Goal: Check status: Check status

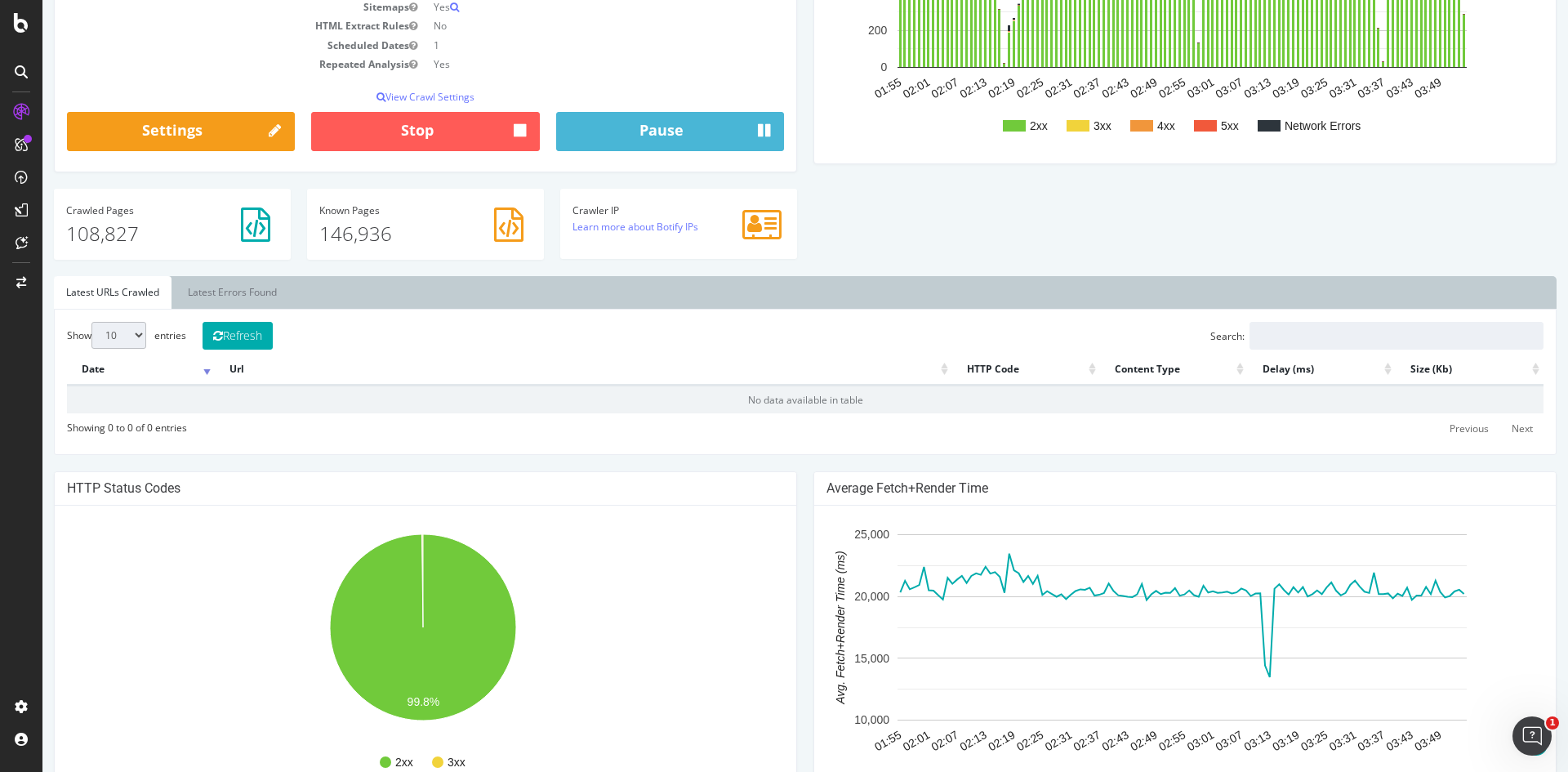
scroll to position [3, 0]
click at [1253, 220] on div "Analysis Settings Project Name https://www.rula.com/ Allowed Domains https://ww…" at bounding box center [804, 47] width 1519 height 458
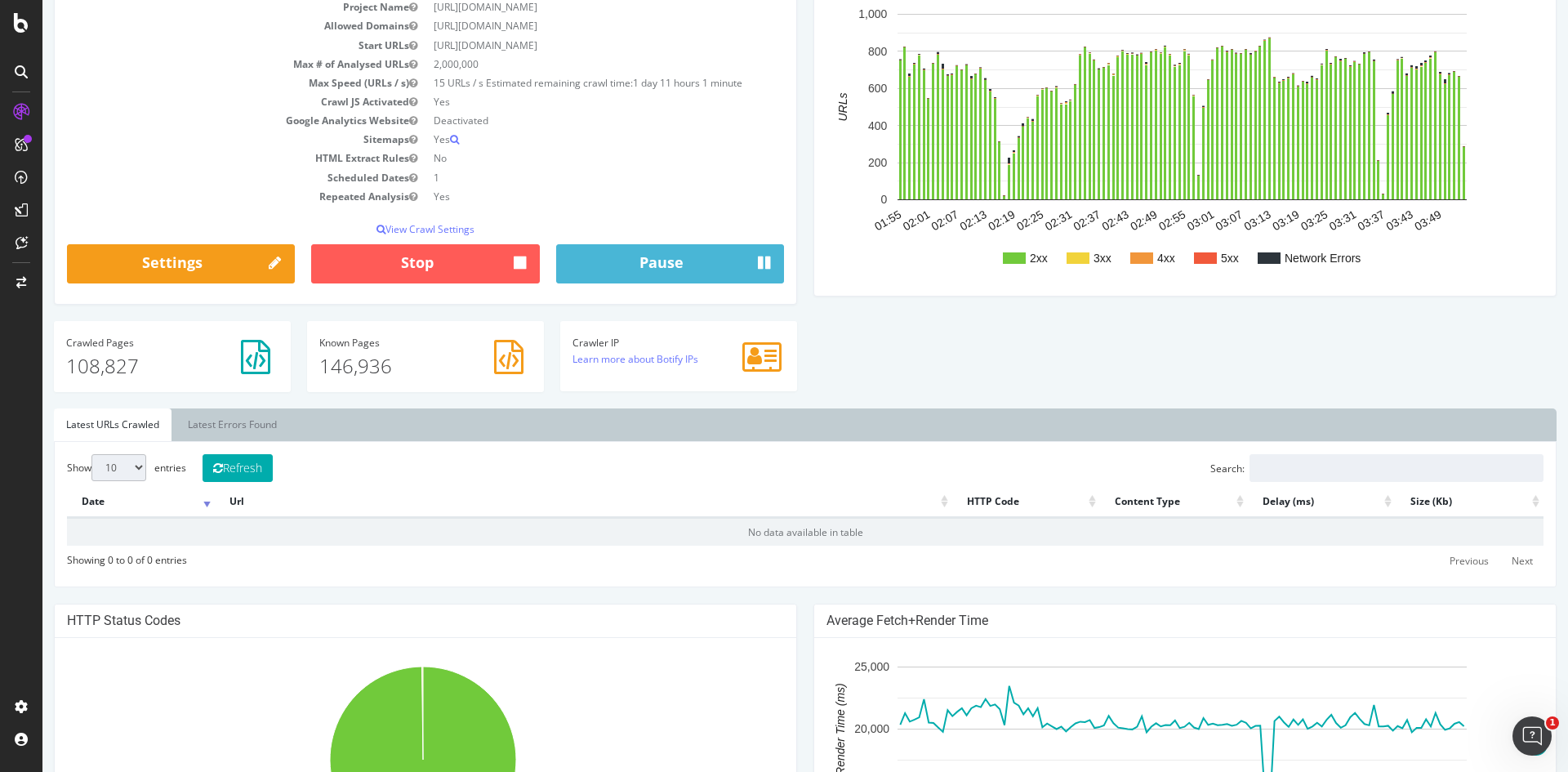
scroll to position [0, 0]
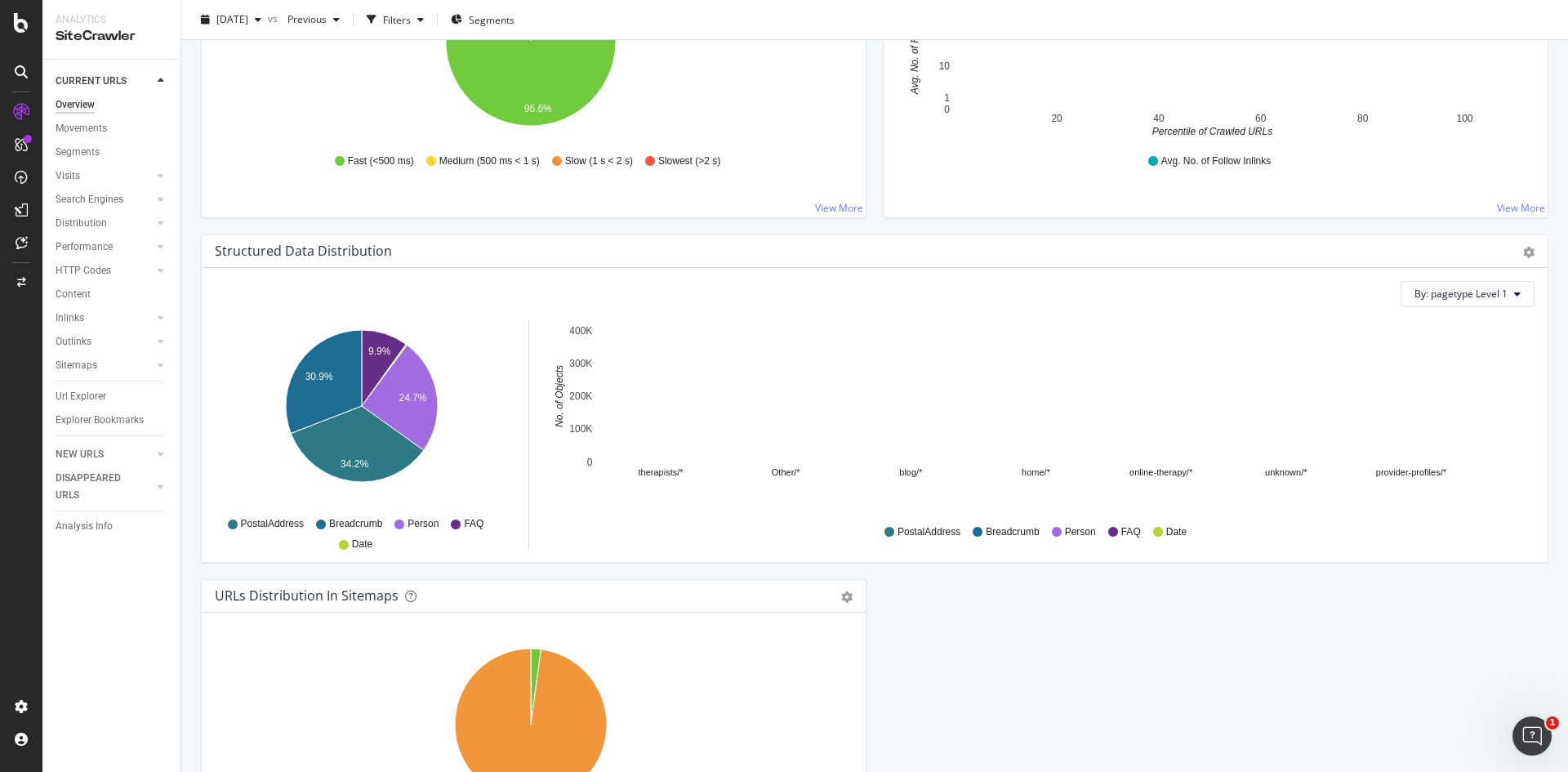
scroll to position [1598, 0]
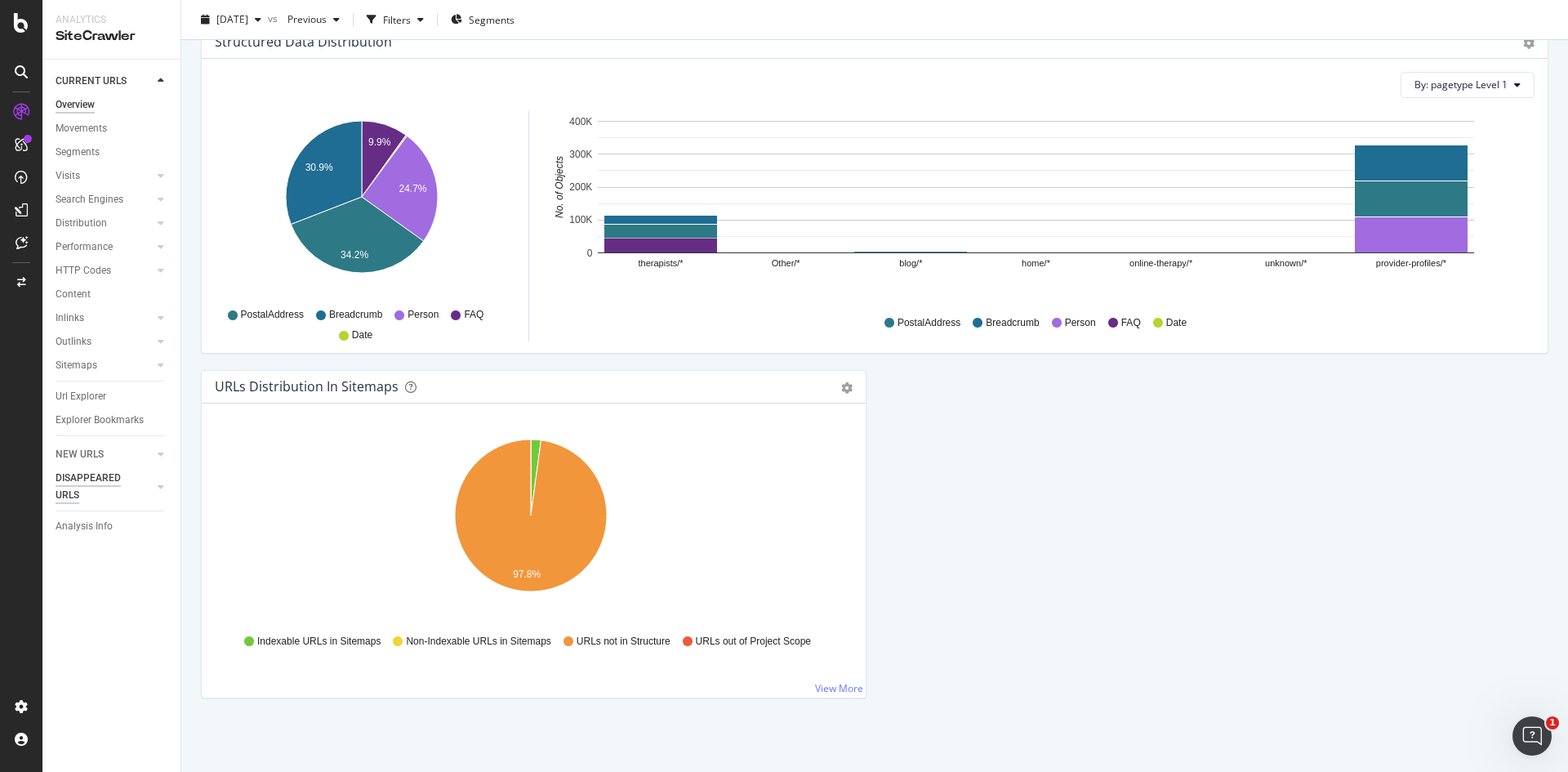
drag, startPoint x: 106, startPoint y: 454, endPoint x: 118, endPoint y: 454, distance: 12.0
click at [106, 454] on link "NEW URLS" at bounding box center [104, 454] width 97 height 17
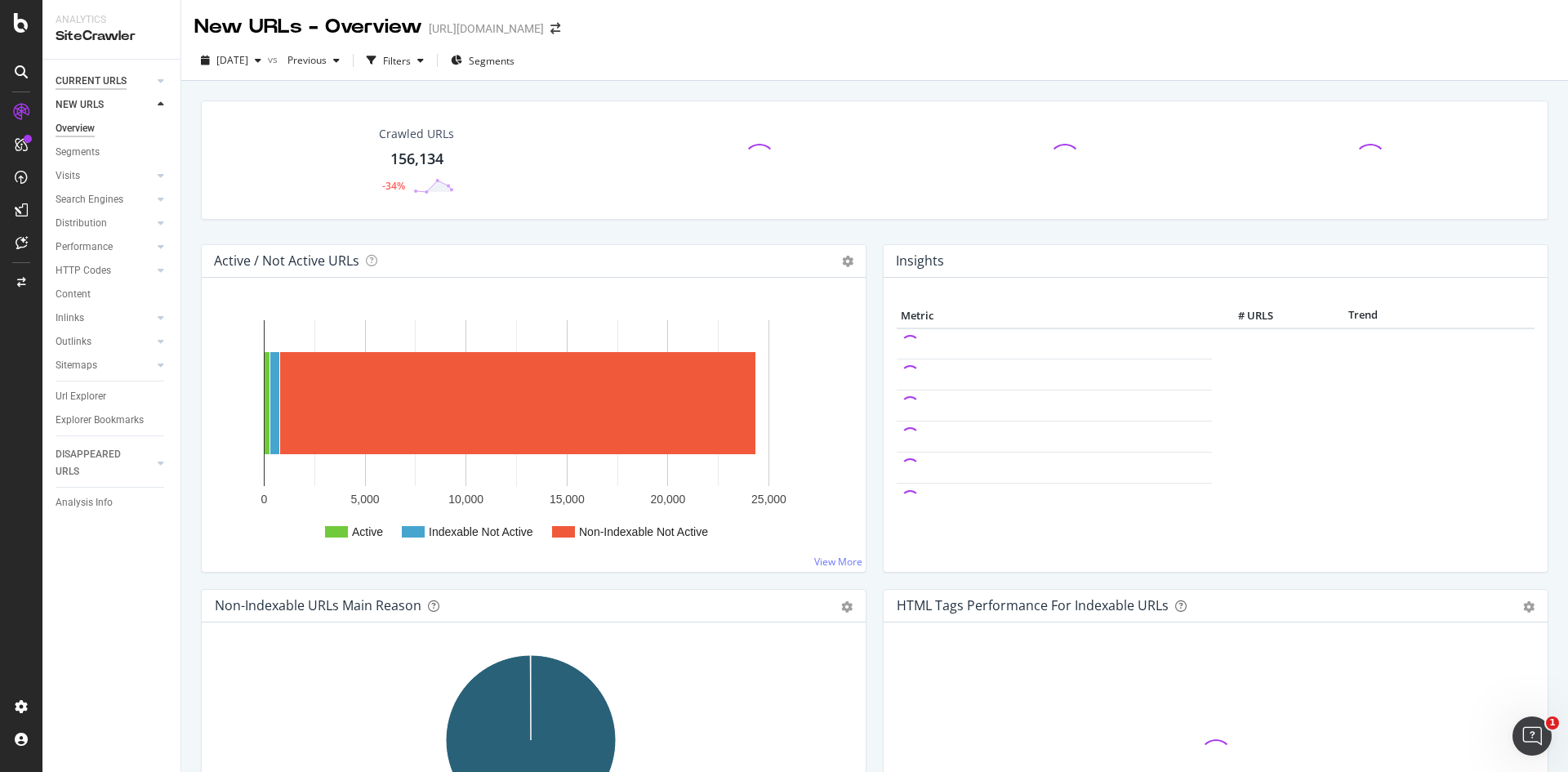
click at [107, 78] on div "CURRENT URLS" at bounding box center [91, 81] width 71 height 17
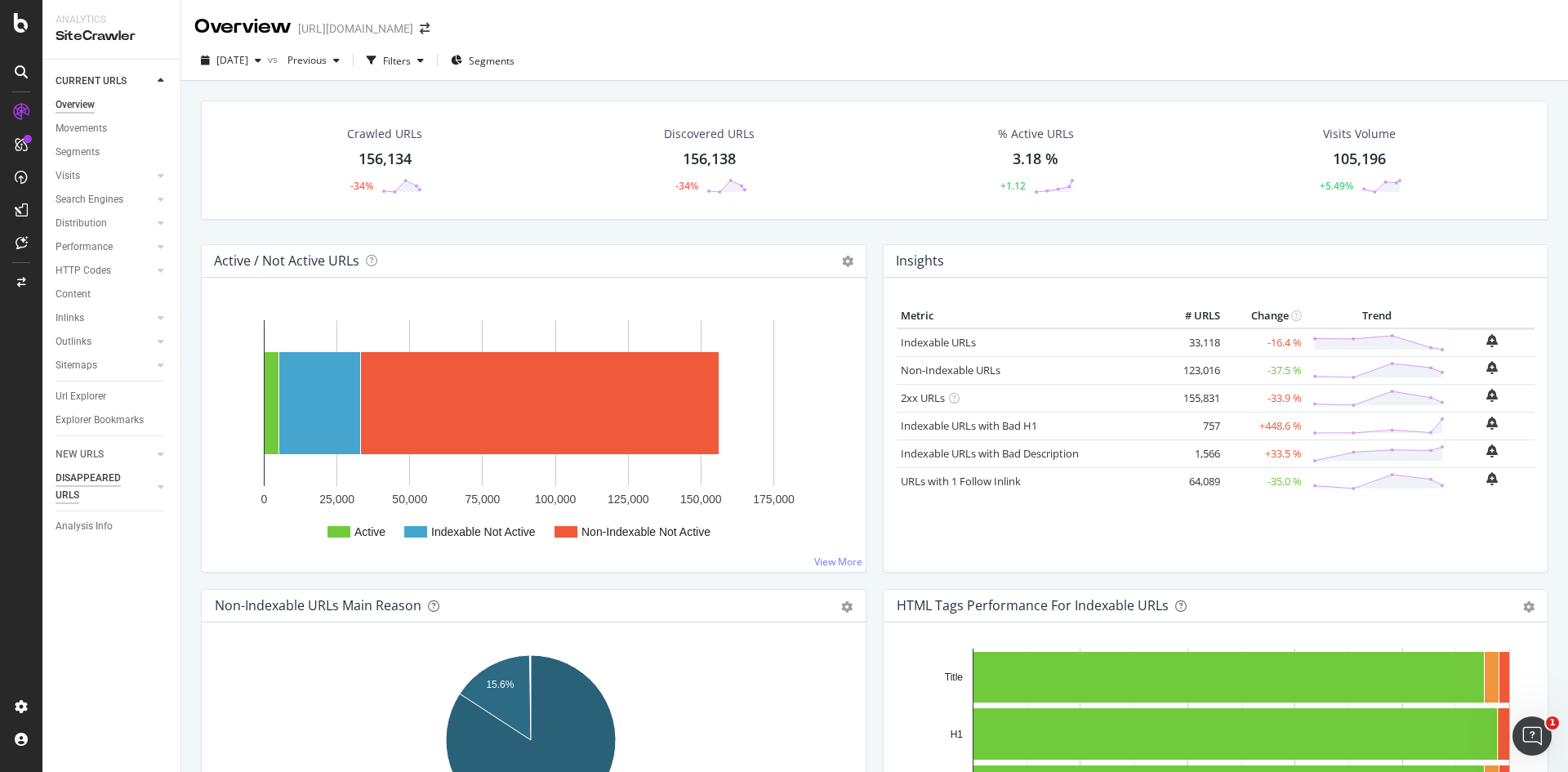
drag, startPoint x: 92, startPoint y: 455, endPoint x: 102, endPoint y: 455, distance: 10.0
click at [92, 455] on div "NEW URLS" at bounding box center [79, 454] width 48 height 17
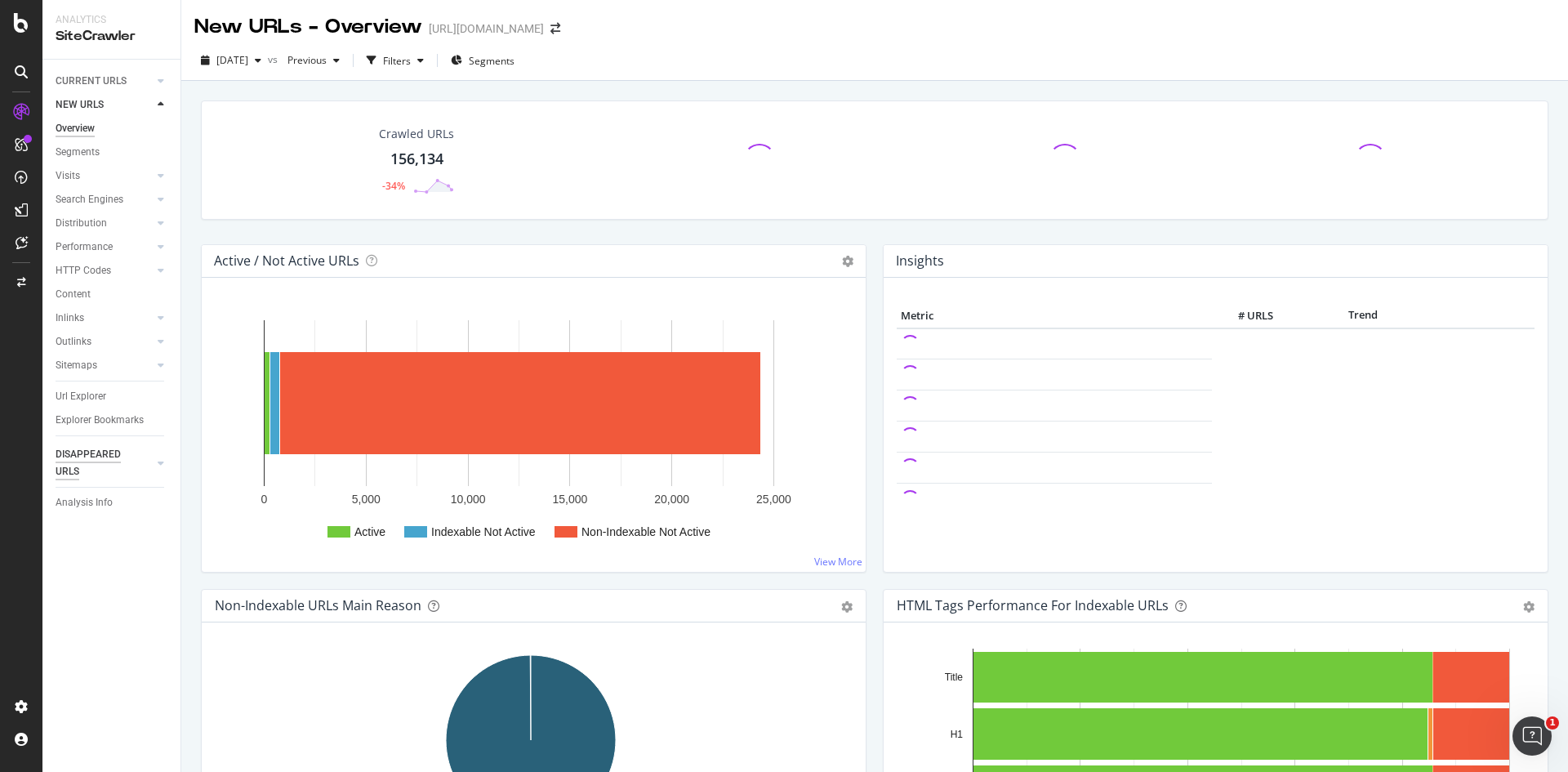
click at [110, 458] on div "DISAPPEARED URLS" at bounding box center [97, 463] width 83 height 35
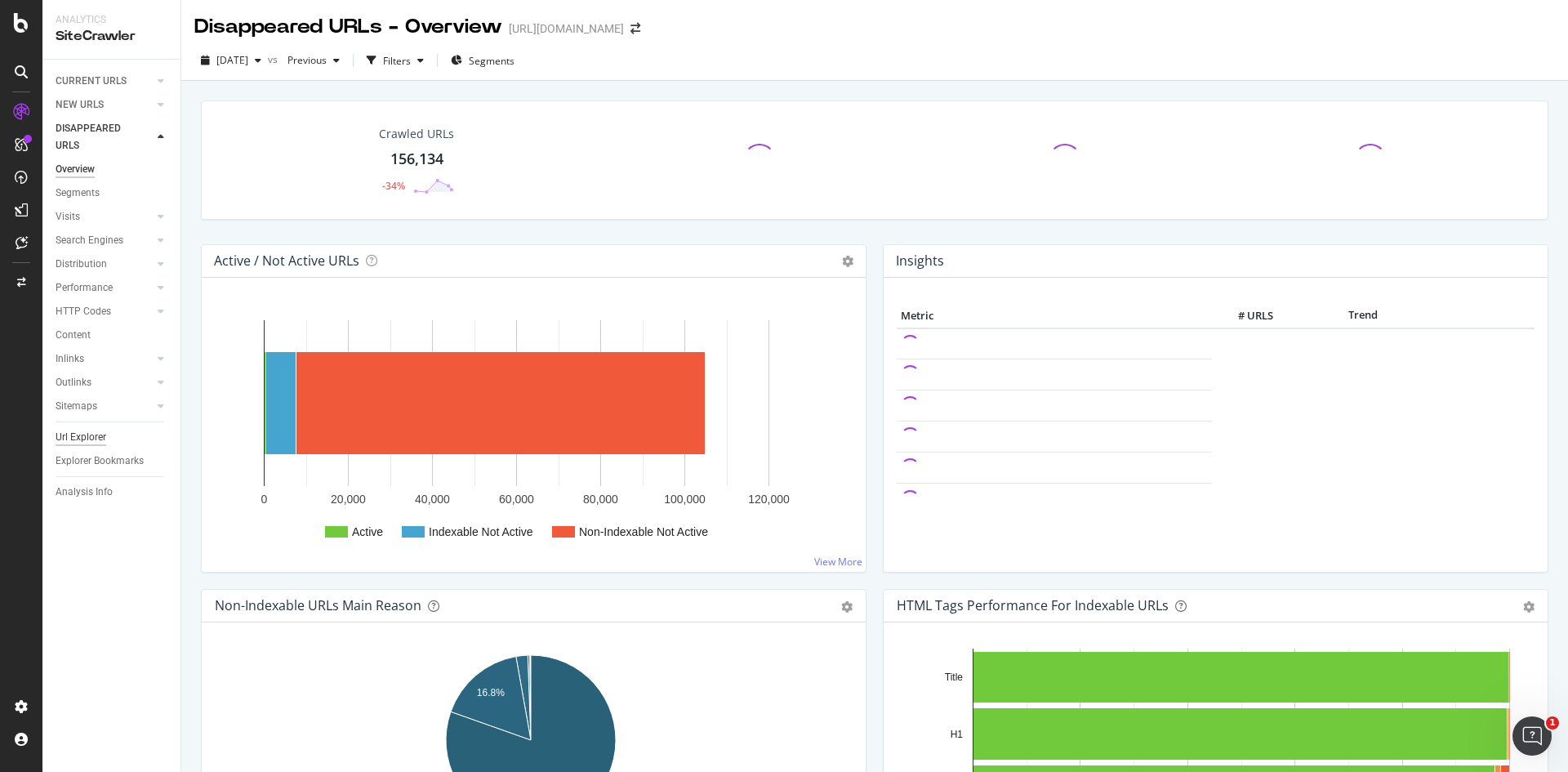
click at [100, 437] on div "Url Explorer" at bounding box center [81, 437] width 51 height 17
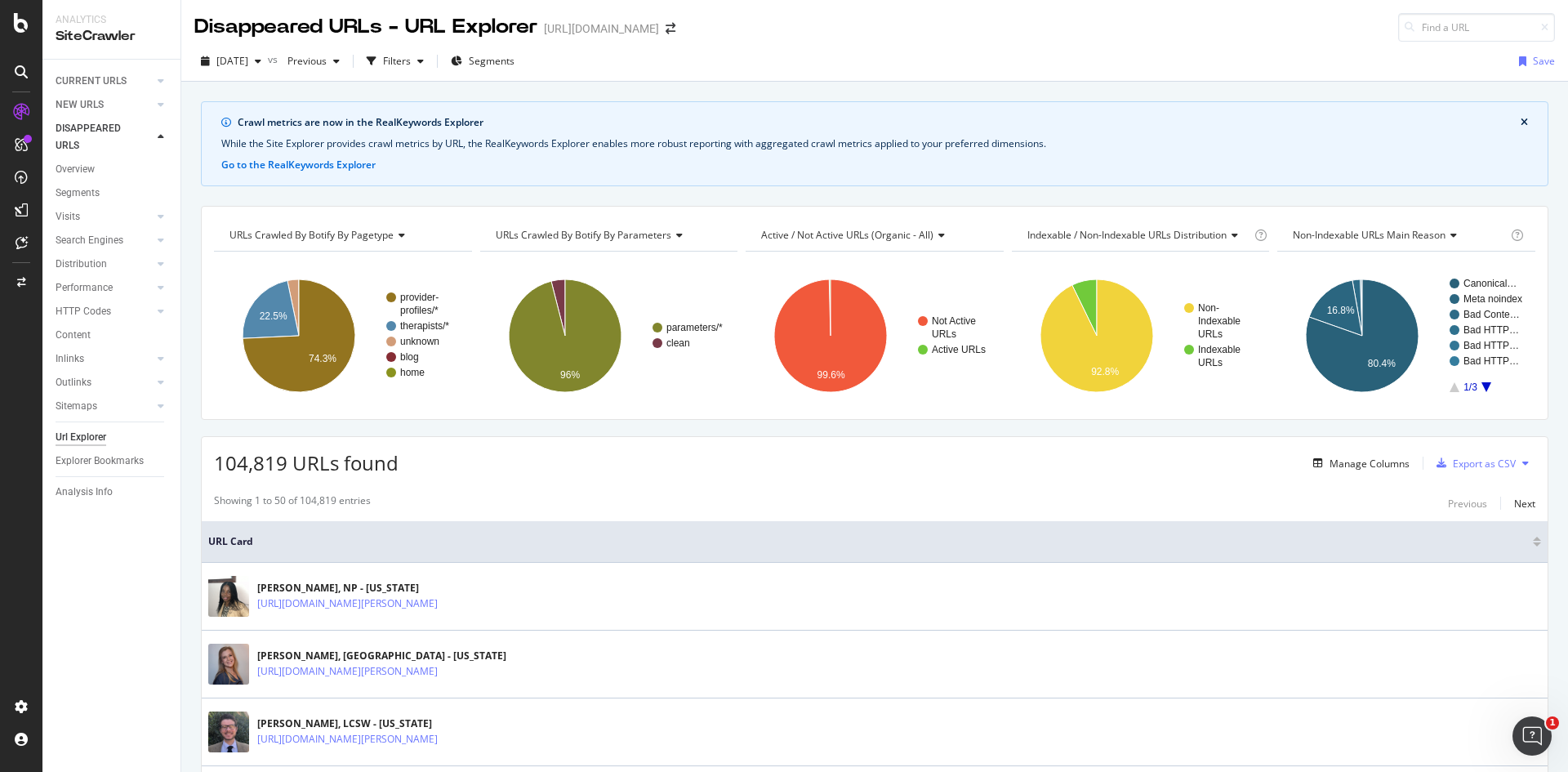
click at [417, 137] on div "While the Site Explorer provides crawl metrics by URL, the RealKeywords Explore…" at bounding box center [875, 144] width 1307 height 15
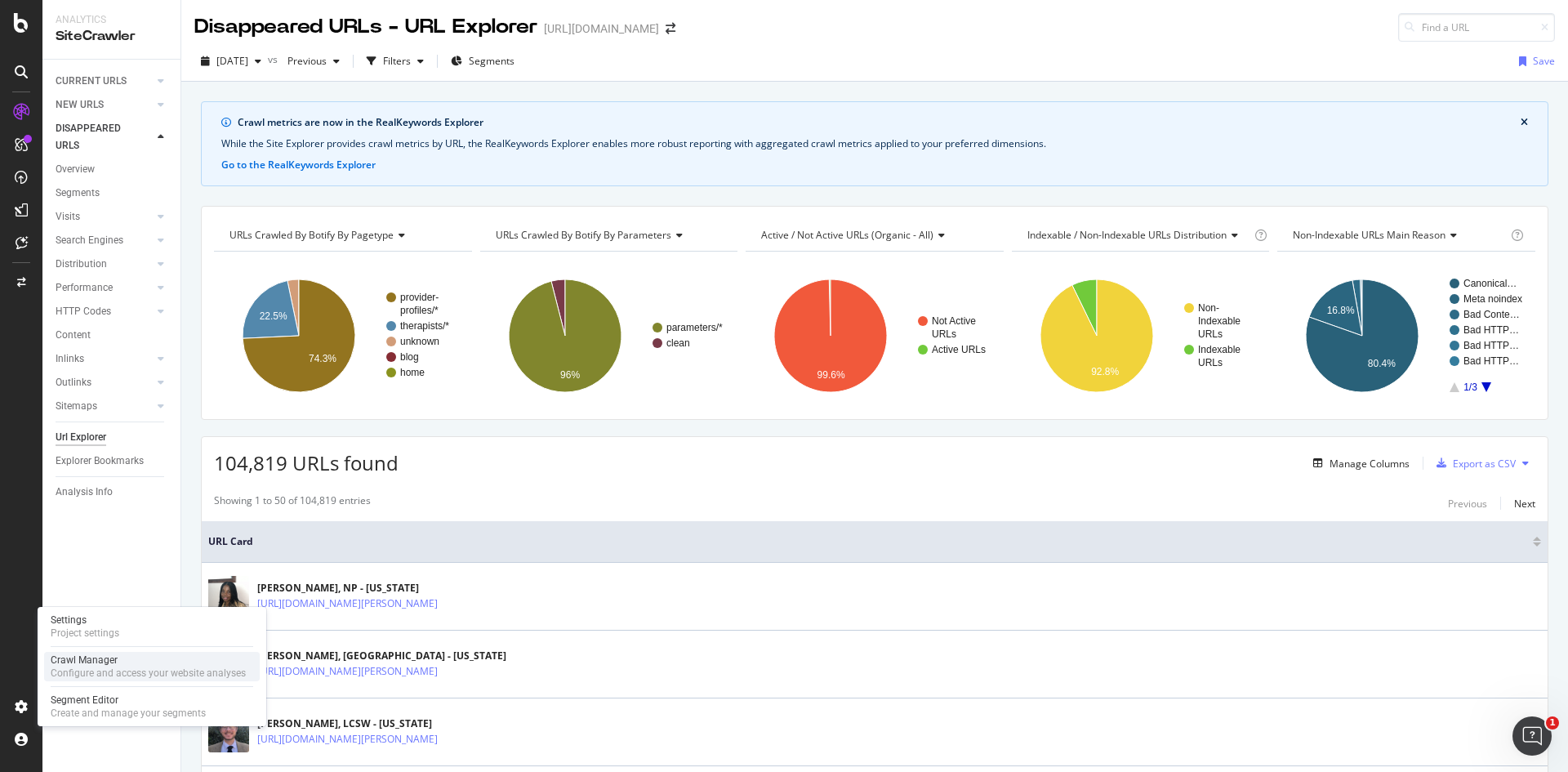
click at [88, 673] on div "Configure and access your website analyses" at bounding box center [149, 674] width 195 height 13
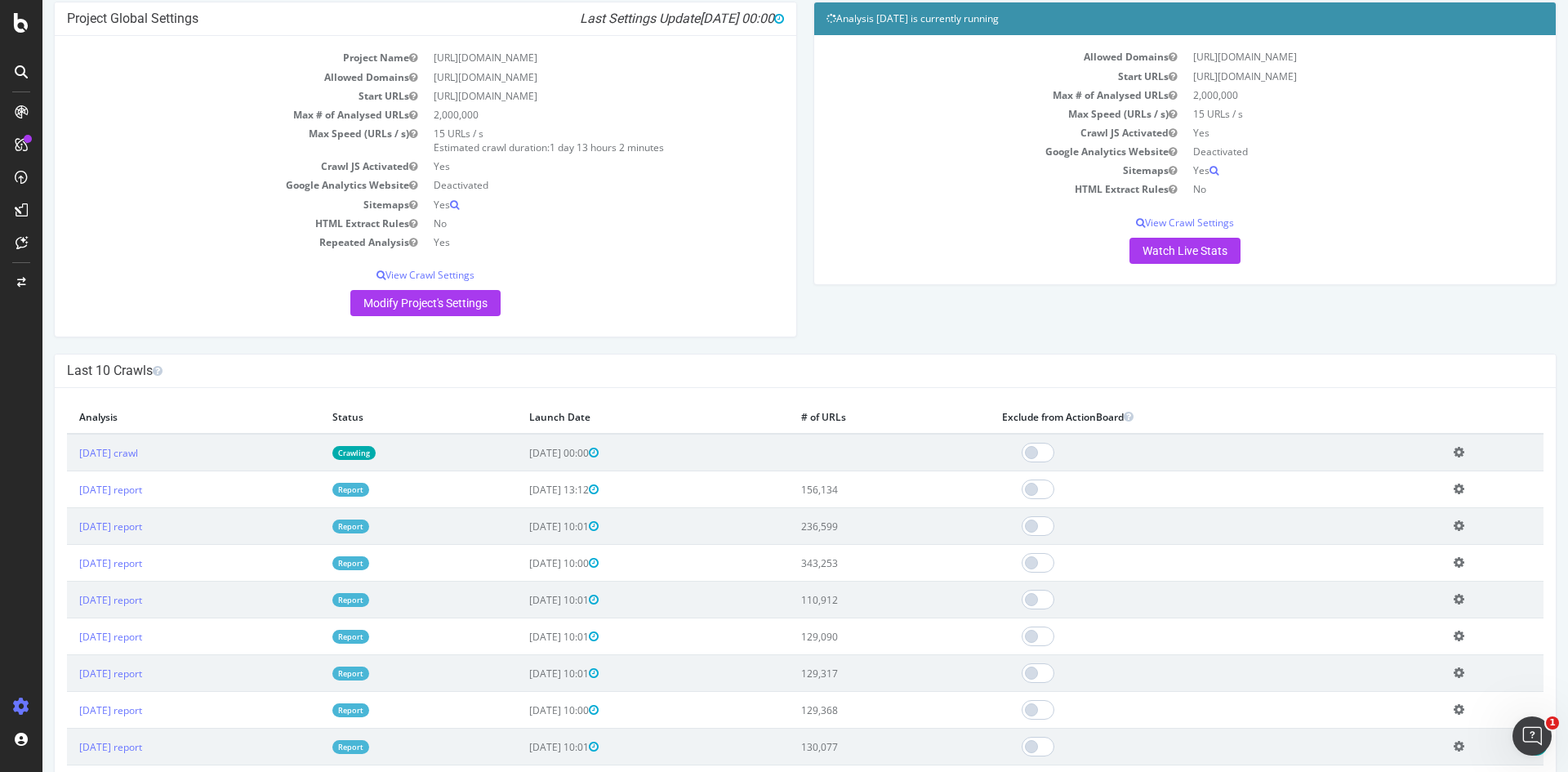
scroll to position [163, 0]
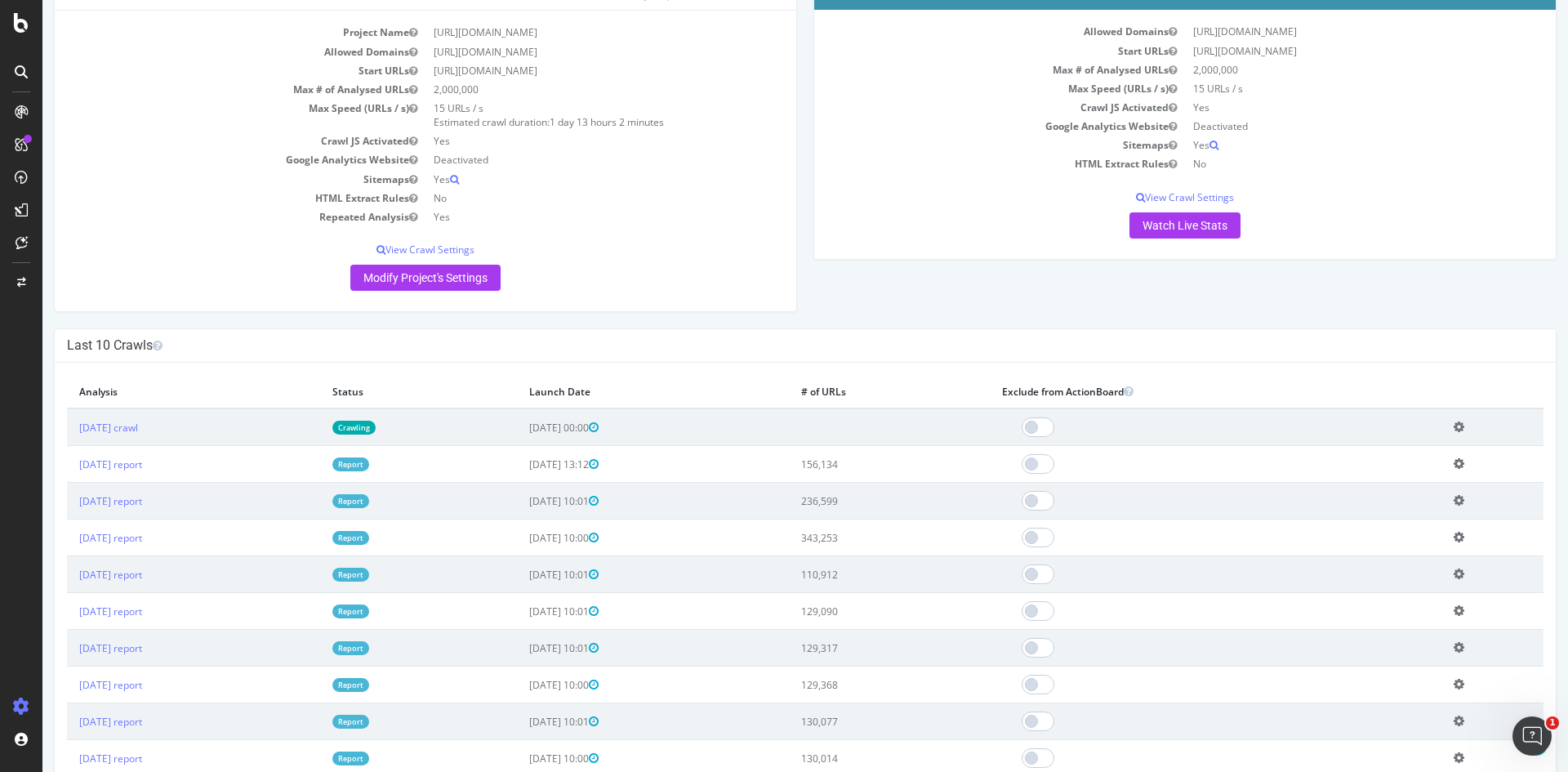
click at [881, 532] on td "343,253" at bounding box center [889, 538] width 201 height 36
click at [894, 395] on th "# of URLs" at bounding box center [889, 391] width 201 height 34
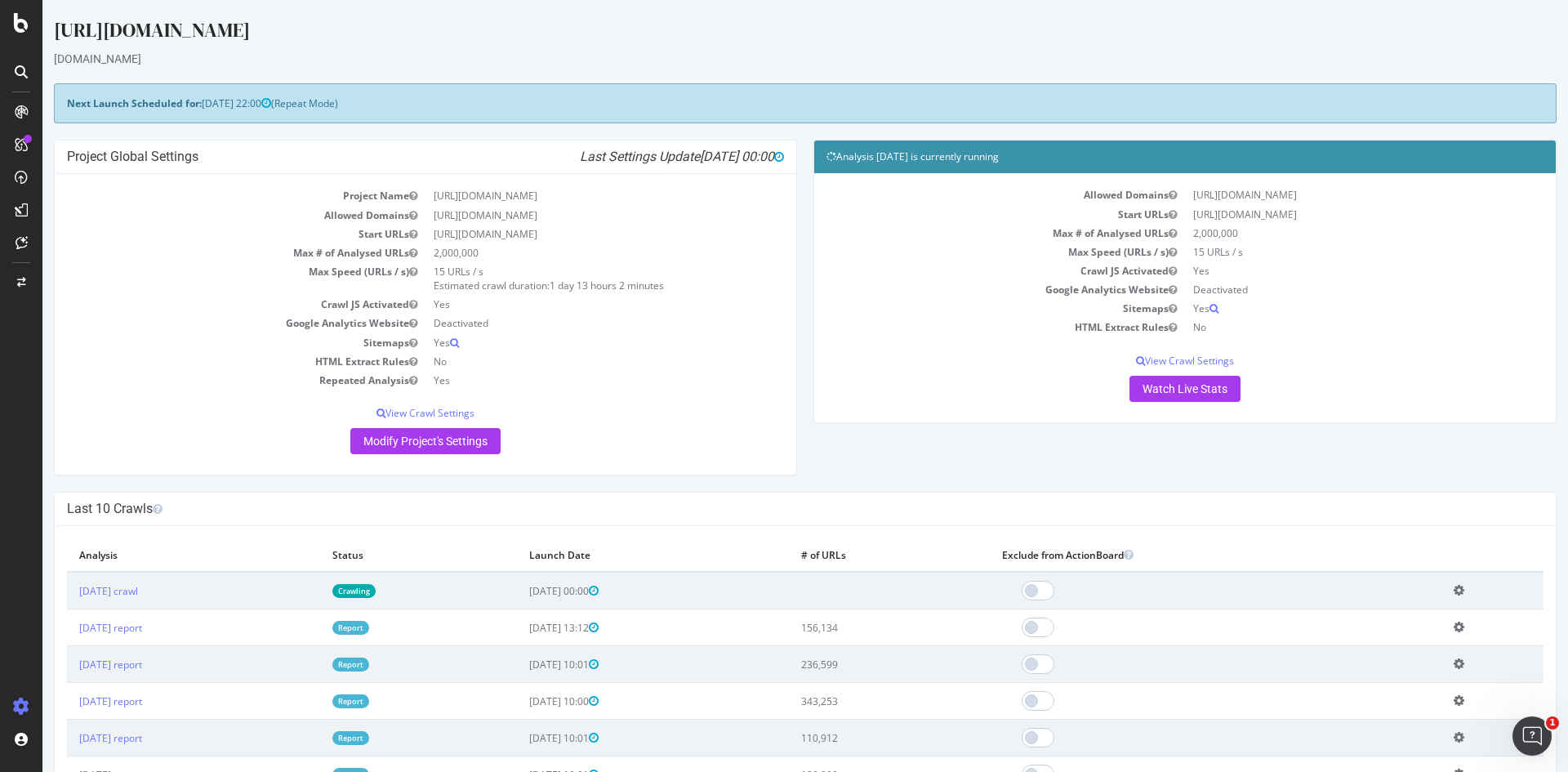
click at [958, 159] on h4 "Analysis [DATE] is currently running" at bounding box center [1184, 157] width 717 height 16
click at [1166, 392] on link "Watch Live Stats" at bounding box center [1185, 388] width 111 height 26
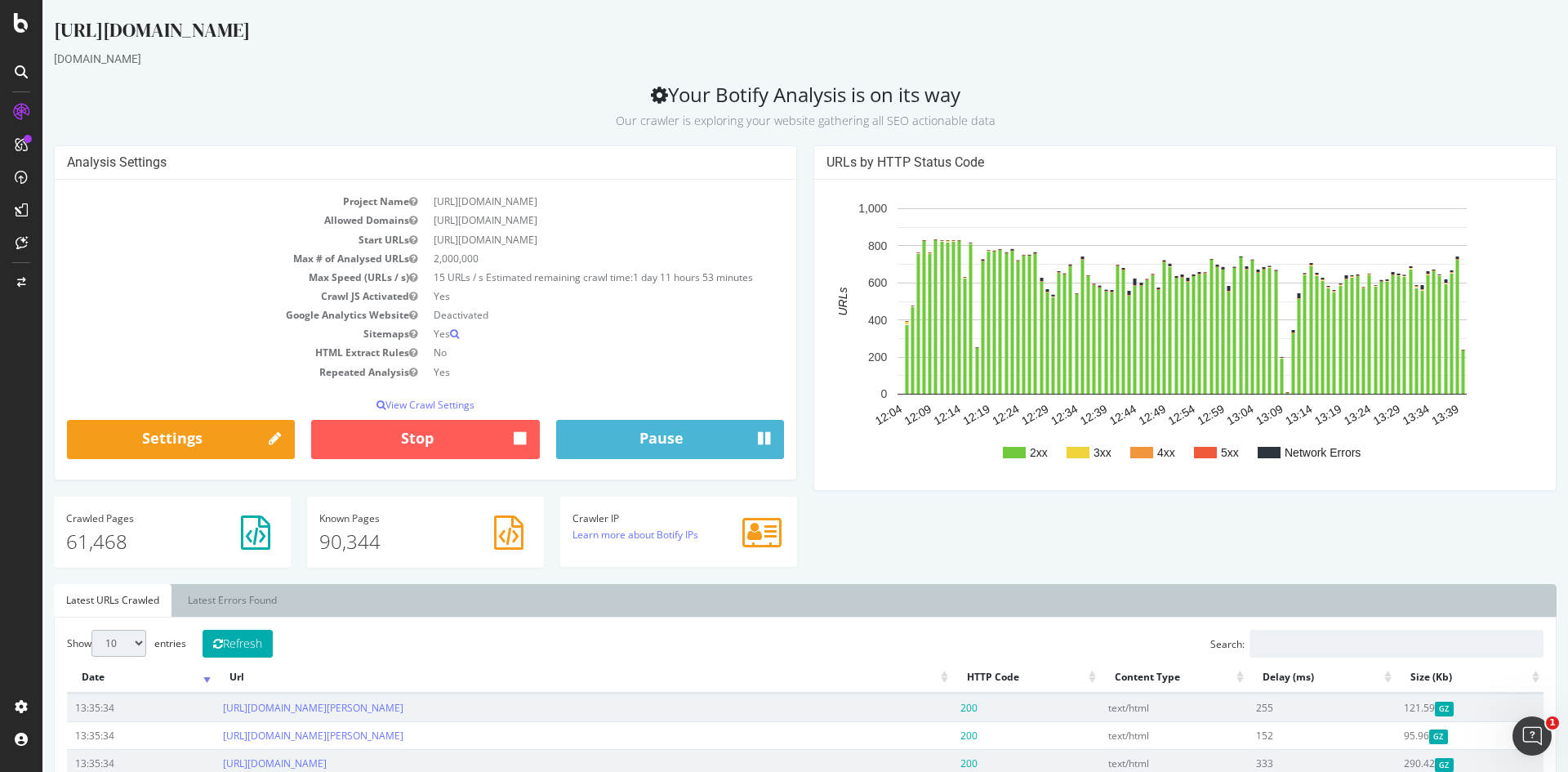
click at [1132, 122] on p "Our crawler is exploring your website gathering all SEO actionable data" at bounding box center [805, 118] width 1503 height 23
click at [242, 614] on link "Latest Errors Found" at bounding box center [232, 601] width 114 height 33
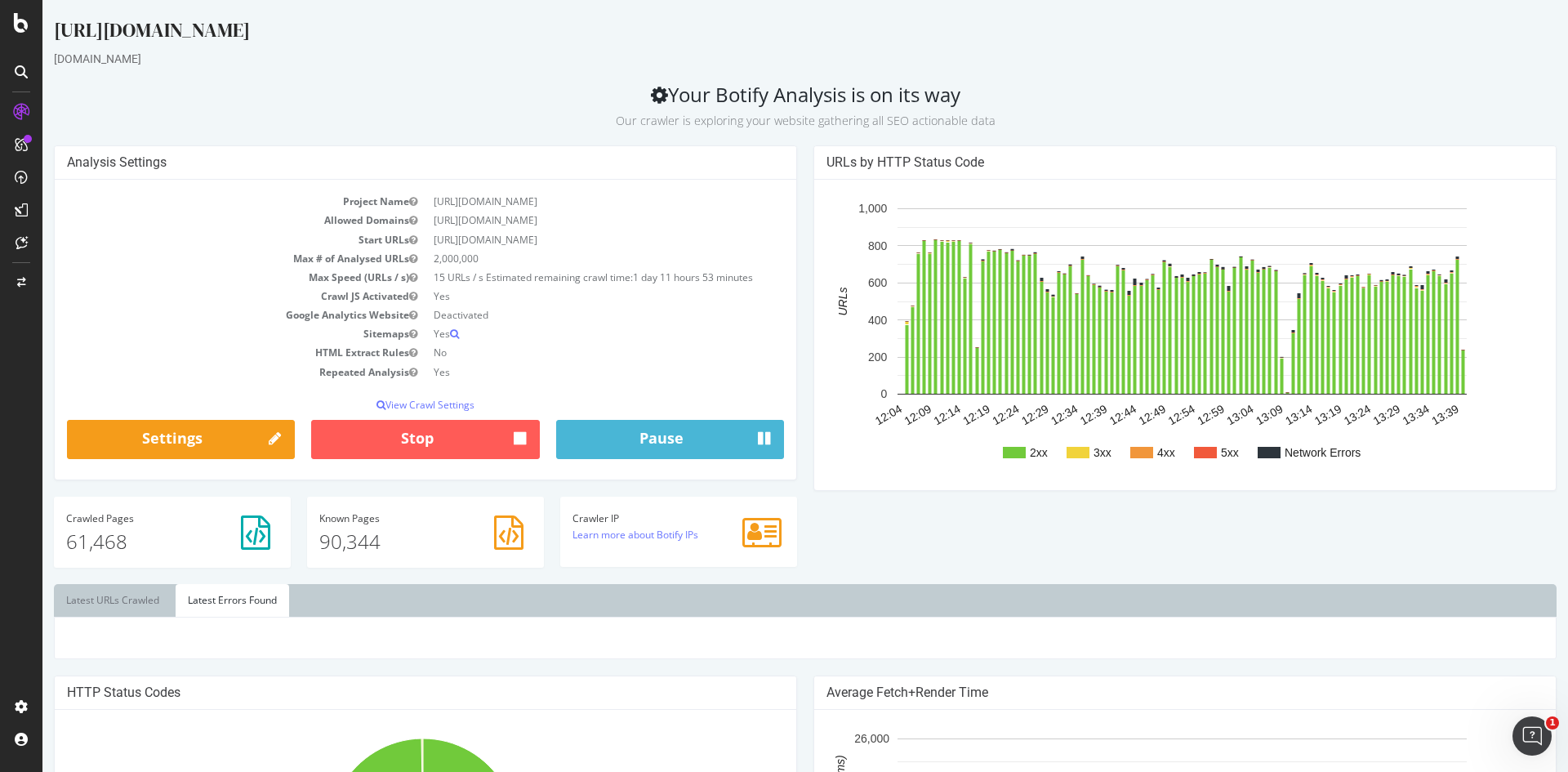
scroll to position [327, 0]
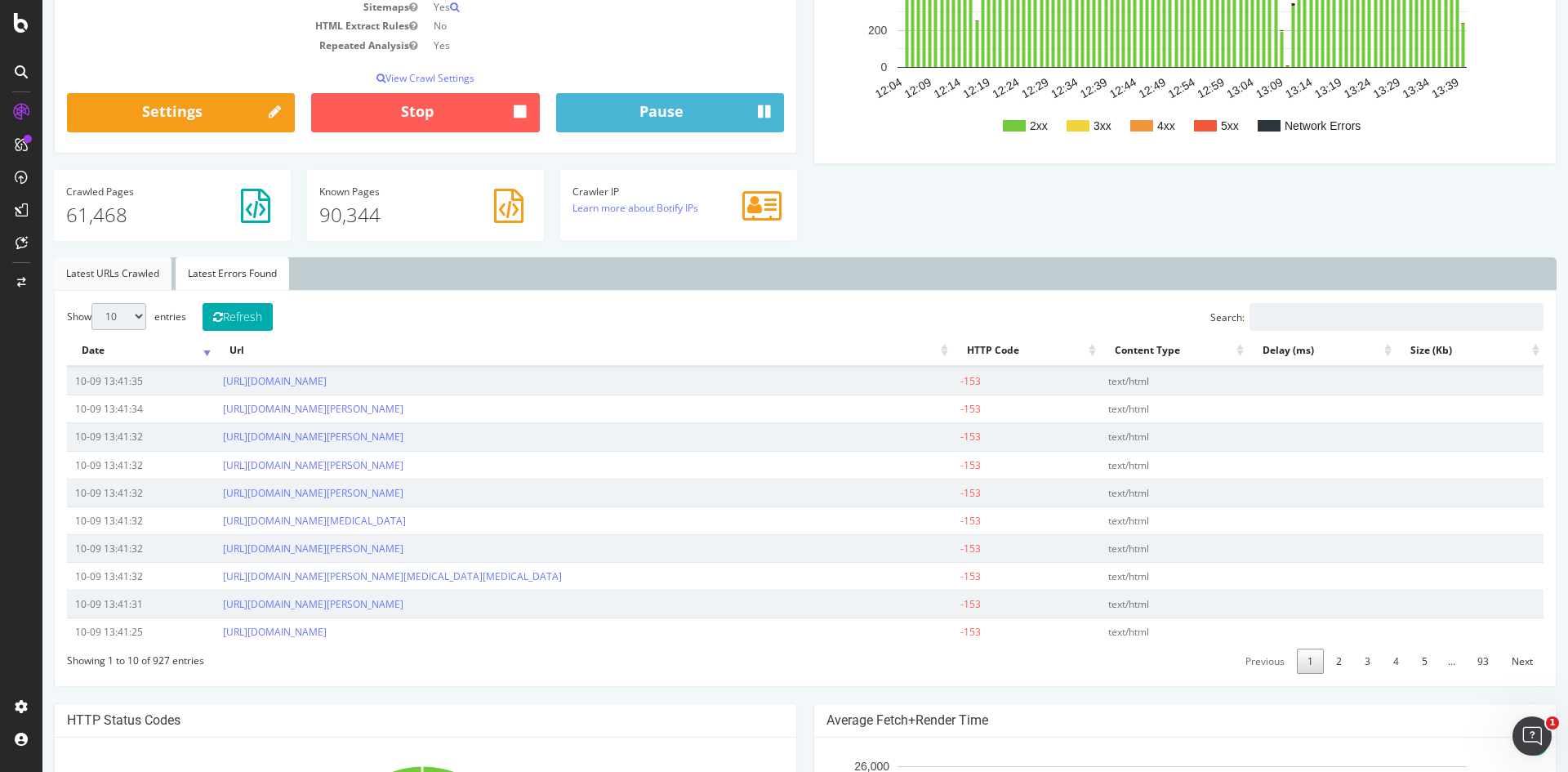
click at [142, 283] on link "Latest URLs Crawled" at bounding box center [112, 273] width 118 height 33
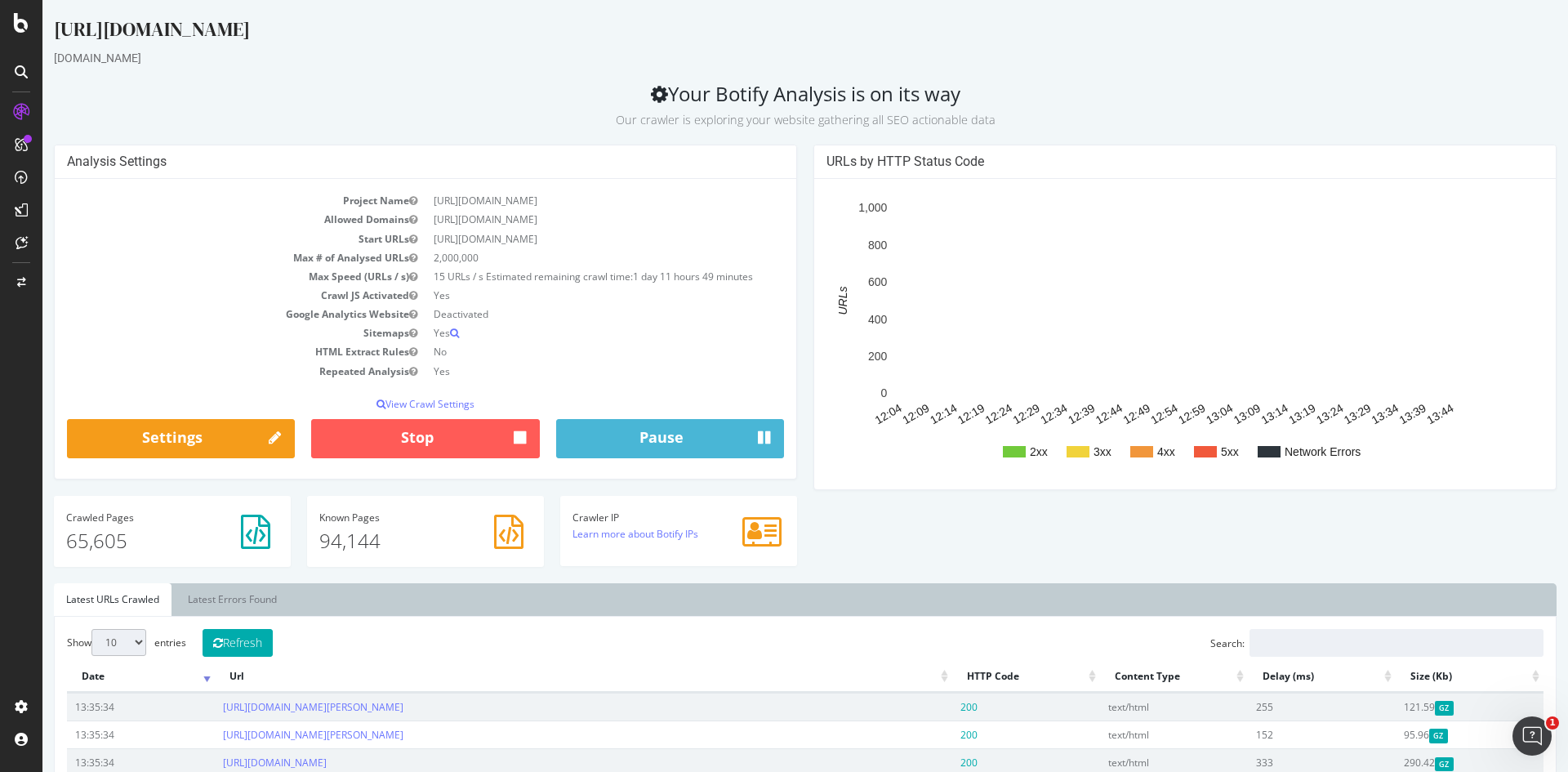
scroll to position [0, 0]
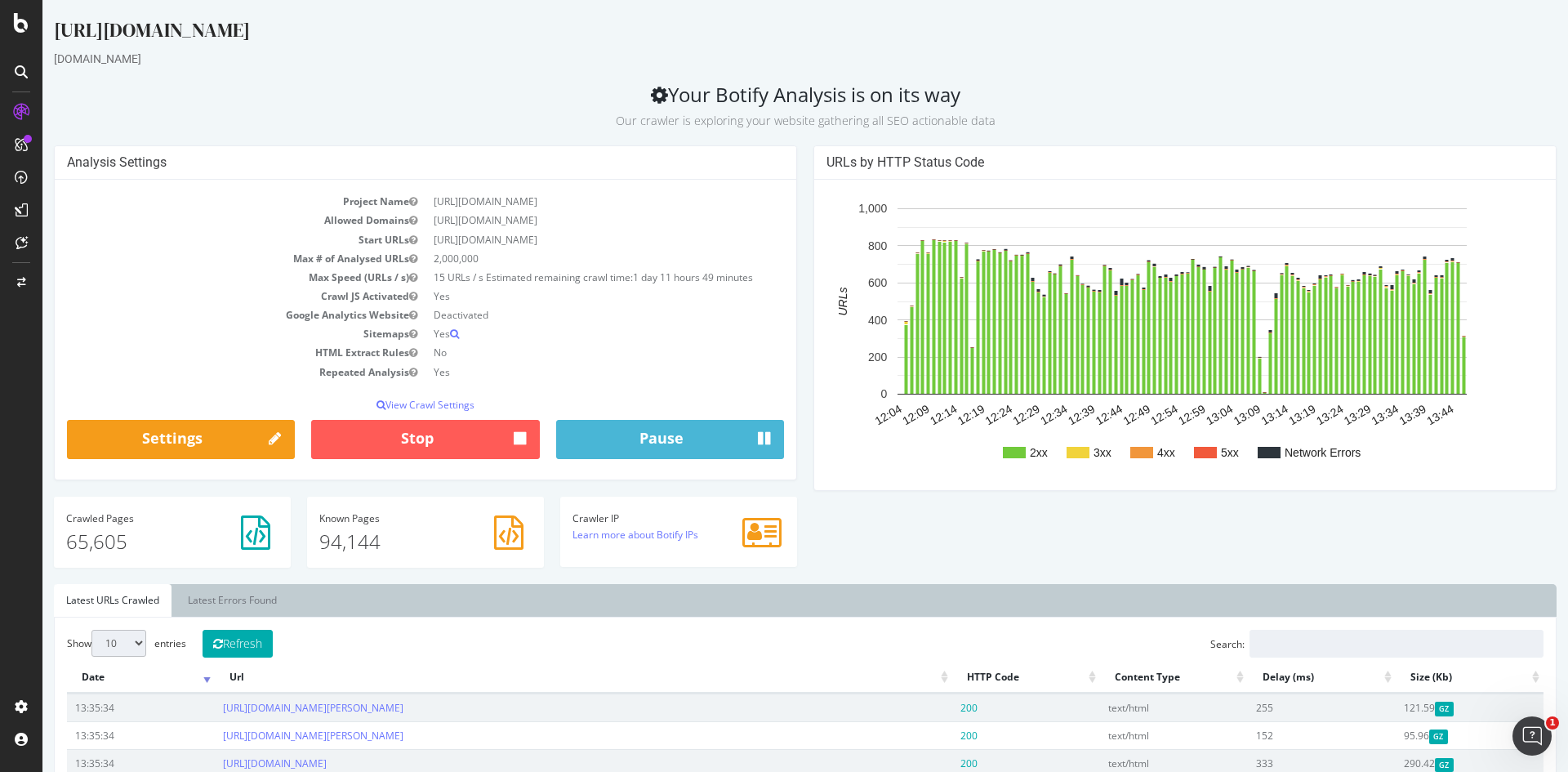
click at [873, 93] on h2 "Your Botify Analysis is on its way Our crawler is exploring your website gather…" at bounding box center [805, 106] width 1503 height 46
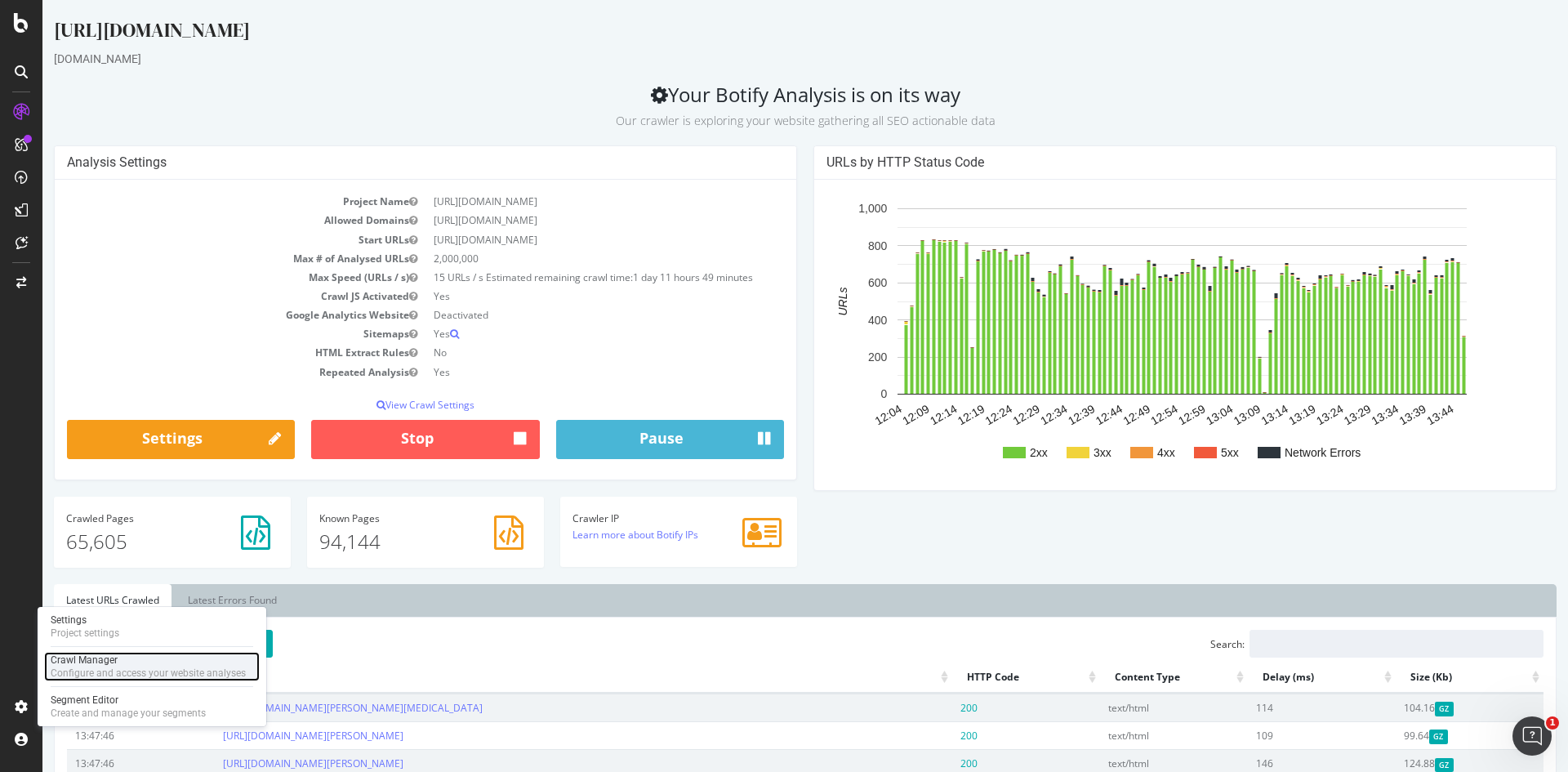
click at [93, 670] on div "Configure and access your website analyses" at bounding box center [149, 674] width 195 height 13
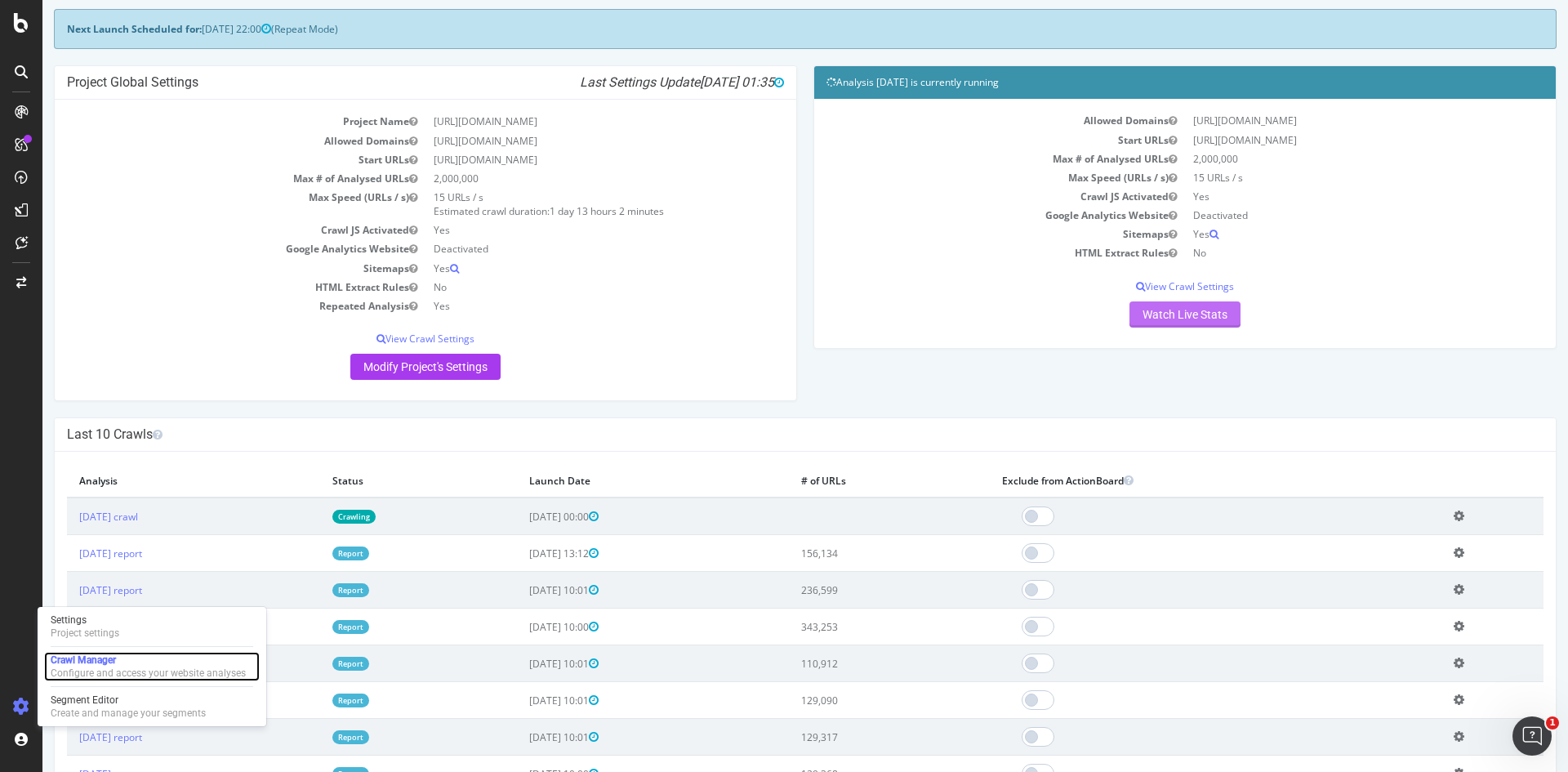
scroll to position [163, 0]
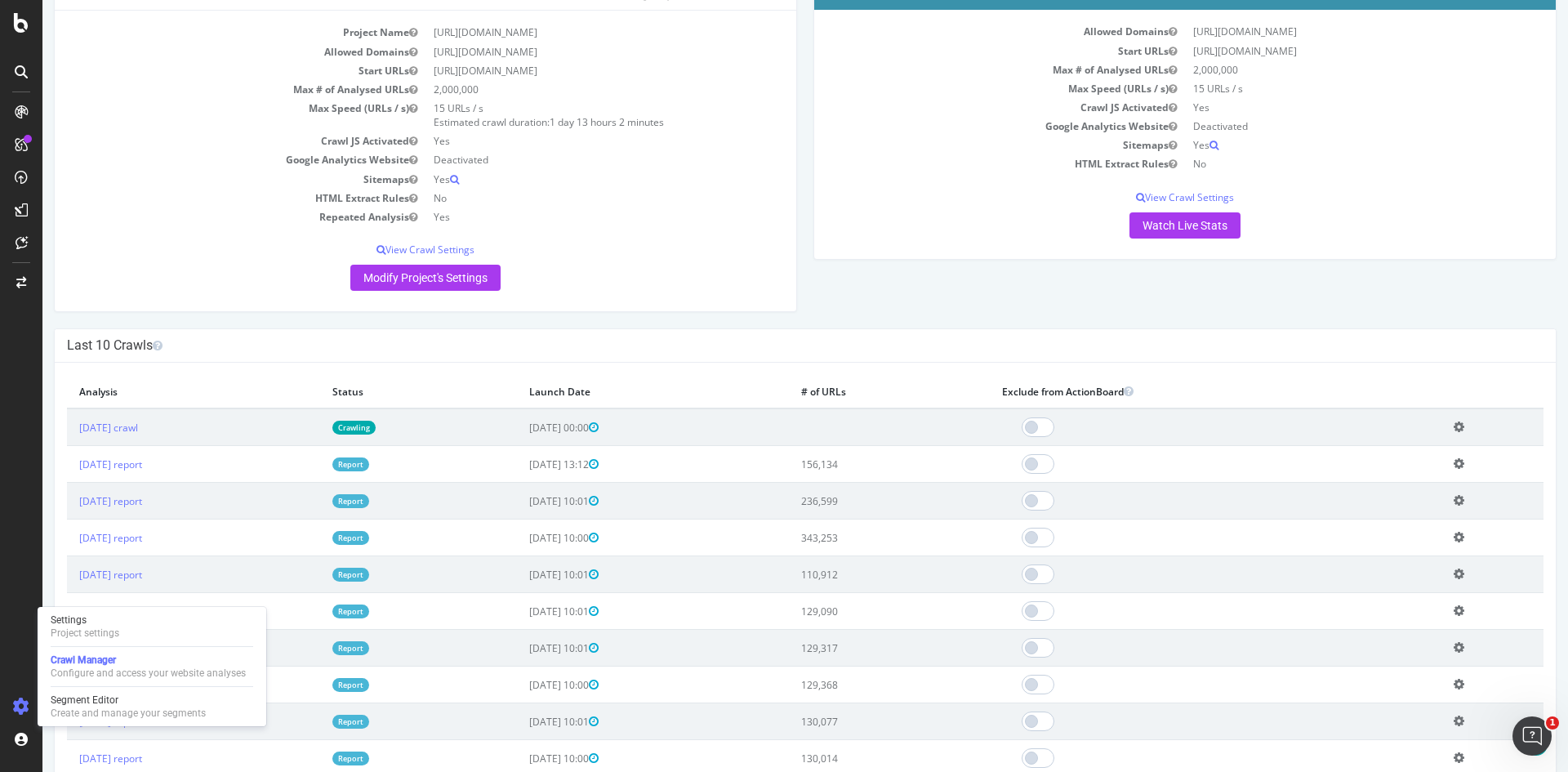
click at [889, 535] on td "343,253" at bounding box center [889, 538] width 201 height 36
click at [1460, 536] on icon at bounding box center [1460, 537] width 11 height 12
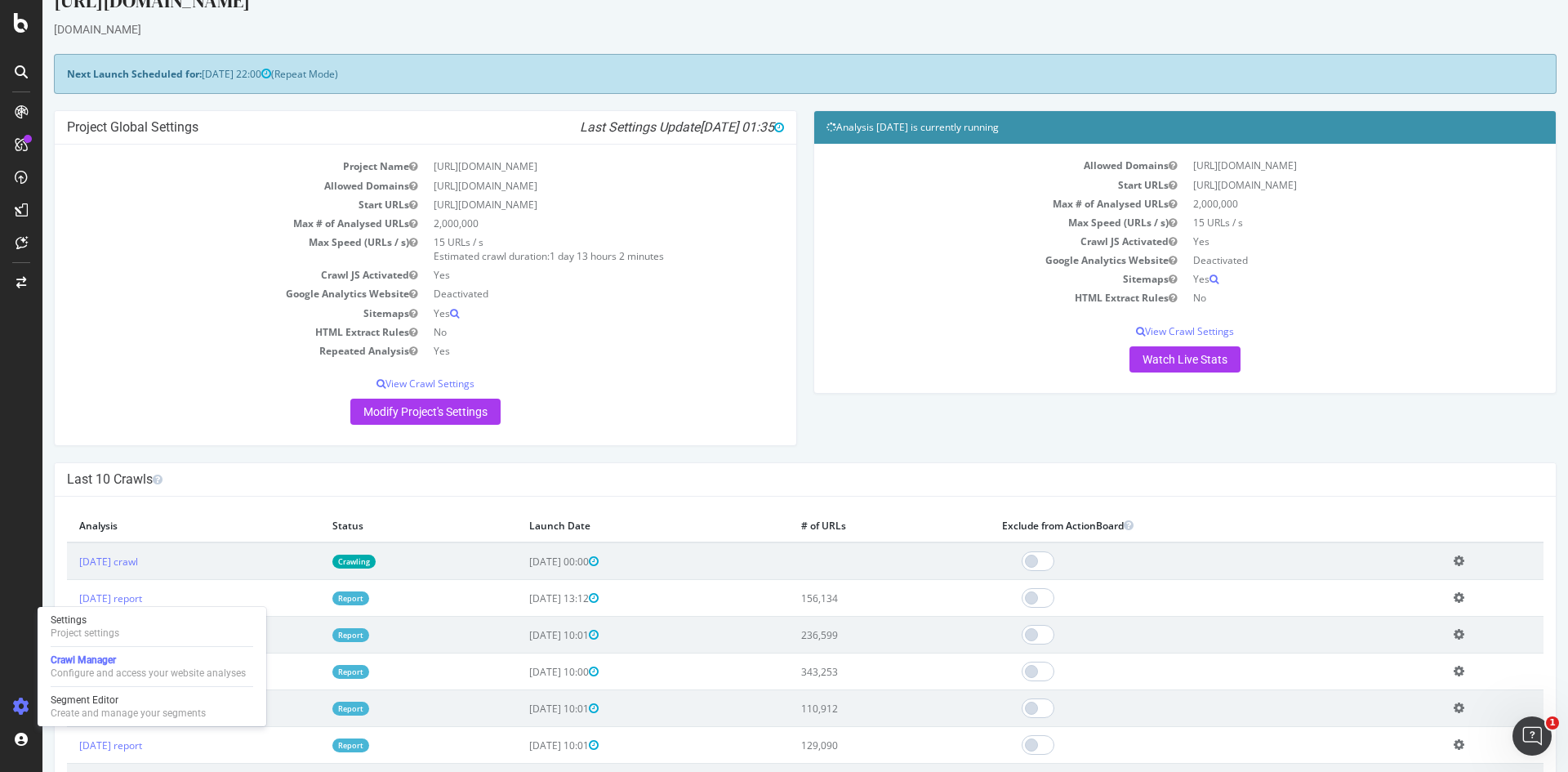
scroll to position [0, 0]
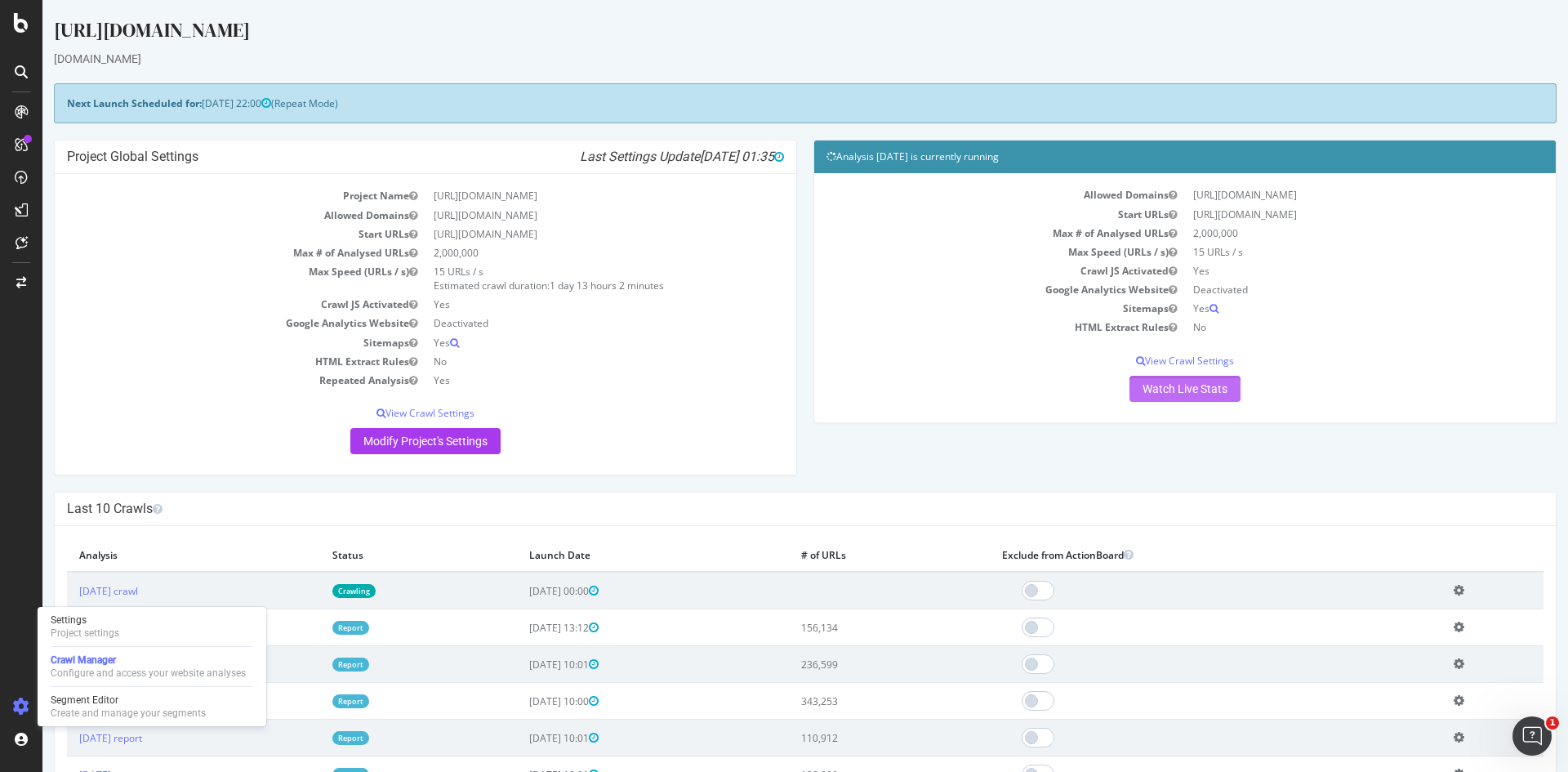
click at [1130, 390] on link "Watch Live Stats" at bounding box center [1185, 388] width 111 height 26
